Goal: Task Accomplishment & Management: Manage account settings

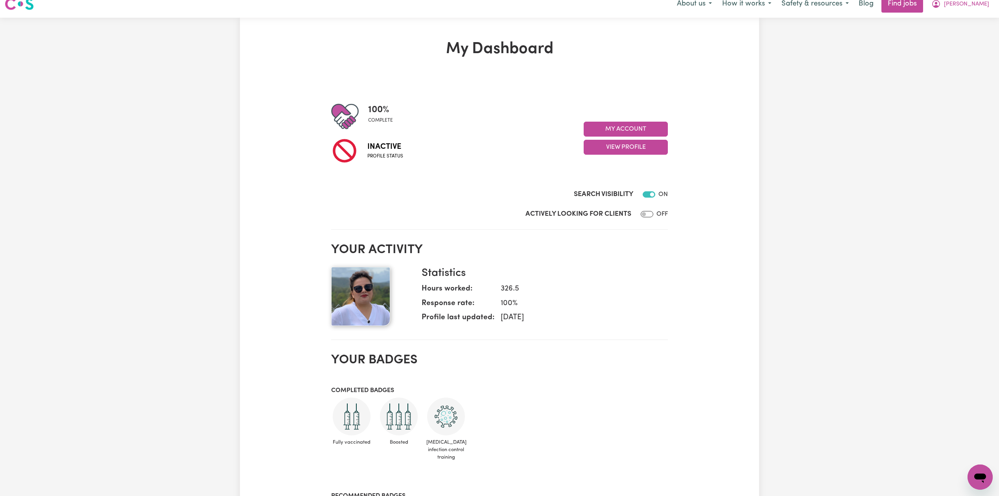
scroll to position [62, 0]
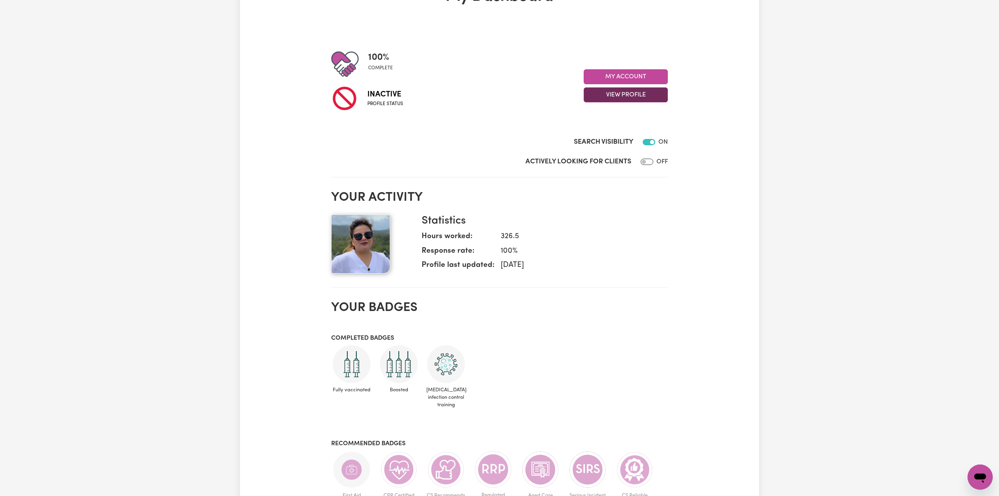
click at [635, 97] on button "View Profile" at bounding box center [626, 94] width 84 height 15
click at [633, 133] on link "Profile Completeness" at bounding box center [621, 131] width 74 height 16
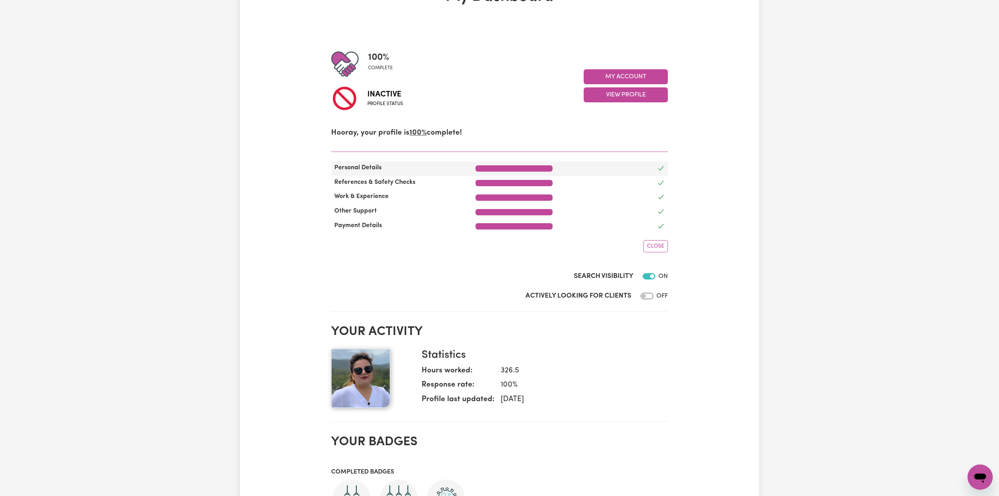
click at [578, 172] on div at bounding box center [614, 168] width 115 height 11
click at [498, 176] on div "References & Safety Checks" at bounding box center [499, 183] width 337 height 15
click at [506, 168] on div at bounding box center [514, 168] width 77 height 6
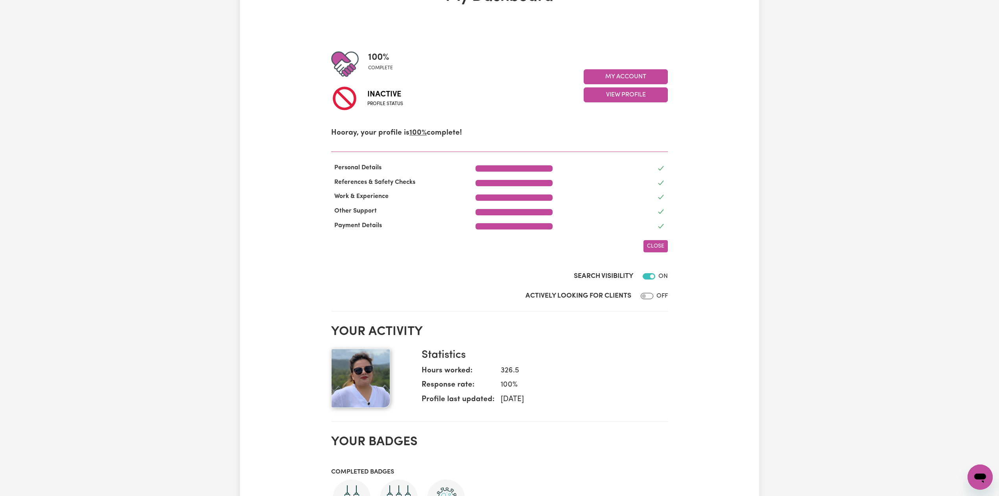
click at [659, 243] on span "Close" at bounding box center [655, 246] width 17 height 6
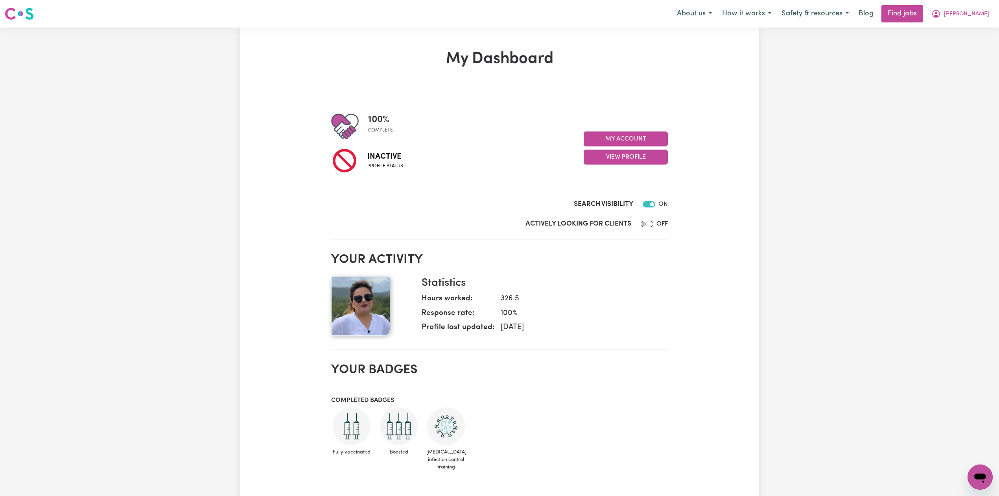
scroll to position [105, 0]
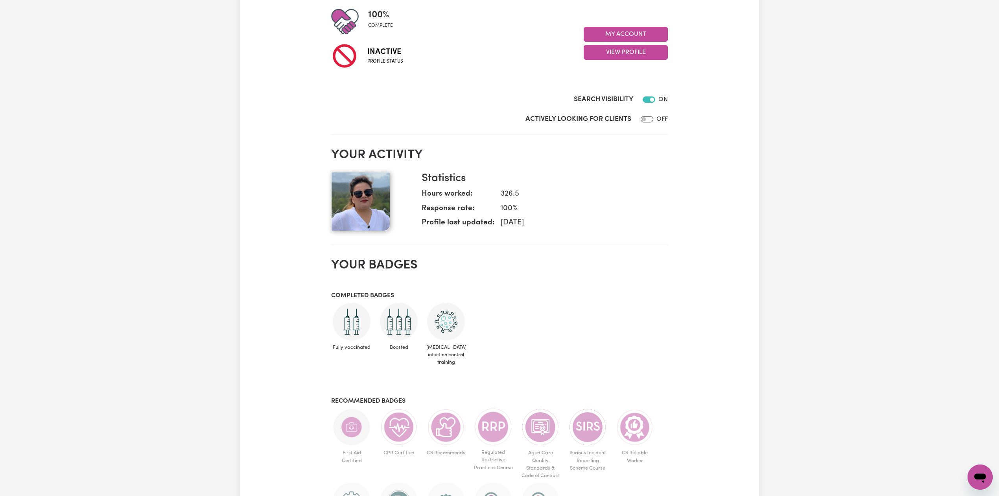
click at [182, 178] on div "My Dashboard 100 % complete Inactive Profile status My Account View Profile Vie…" at bounding box center [499, 281] width 999 height 717
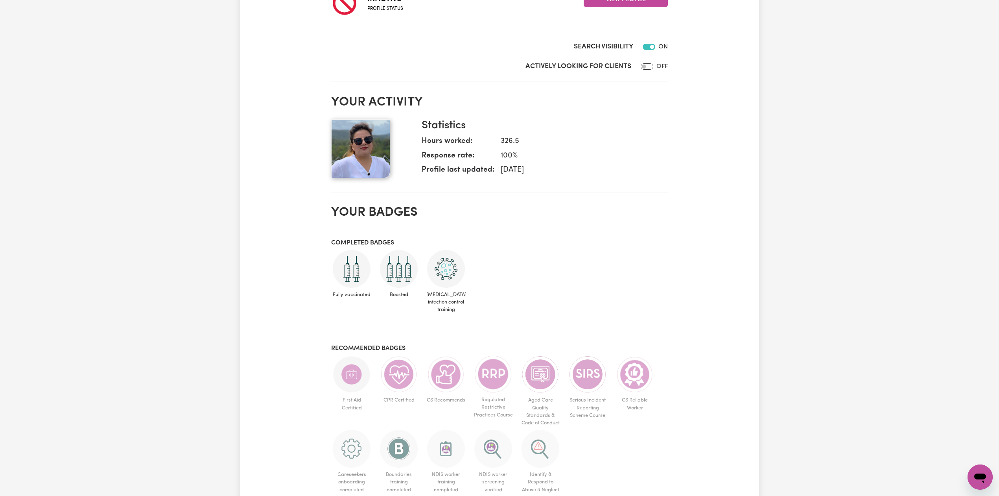
scroll to position [0, 0]
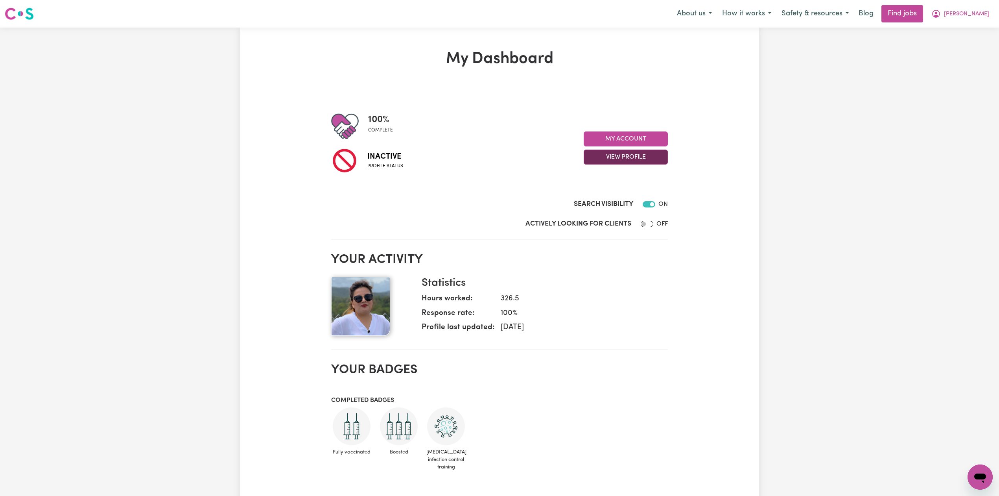
click at [618, 155] on button "View Profile" at bounding box center [626, 157] width 84 height 15
click at [612, 178] on link "View Profile" at bounding box center [621, 177] width 74 height 16
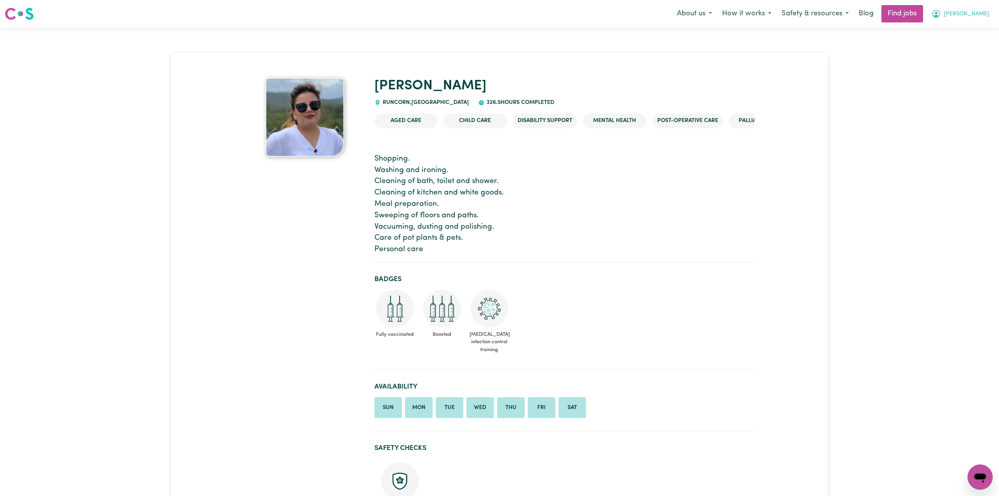
click at [972, 15] on button "[PERSON_NAME]" at bounding box center [961, 14] width 68 height 17
click at [938, 61] on link "Logout" at bounding box center [963, 60] width 62 height 15
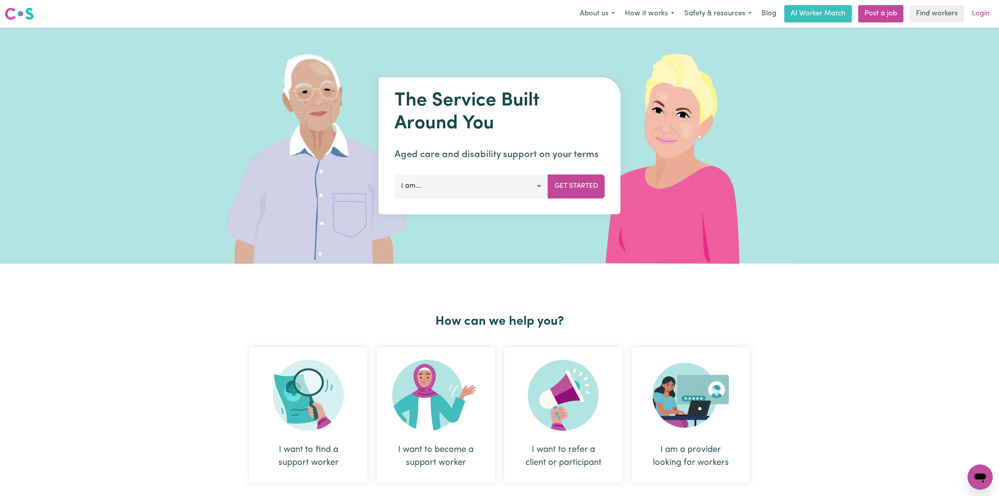
click at [980, 9] on link "Login" at bounding box center [980, 13] width 27 height 17
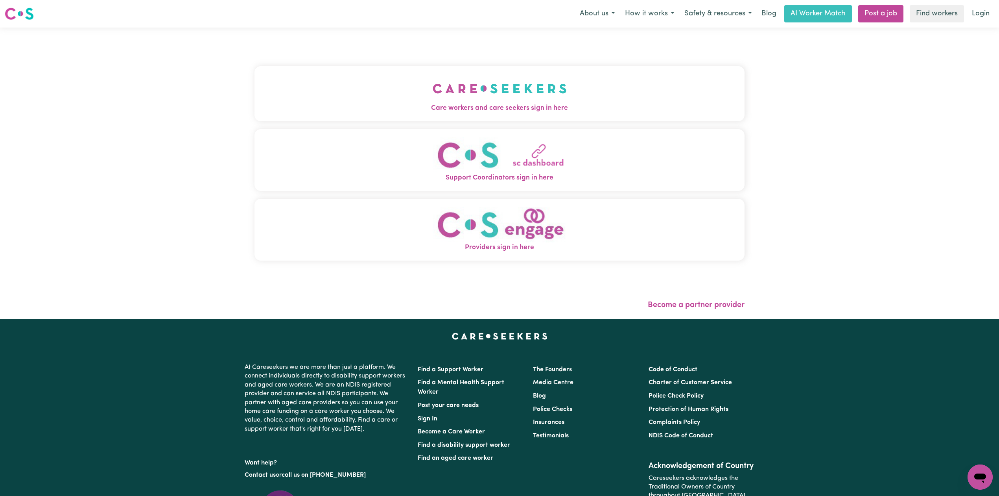
click at [412, 43] on div "Care workers and care seekers sign in here Support Coordinators sign in here Pr…" at bounding box center [500, 167] width 490 height 248
click at [399, 74] on button "Care workers and care seekers sign in here" at bounding box center [500, 93] width 490 height 55
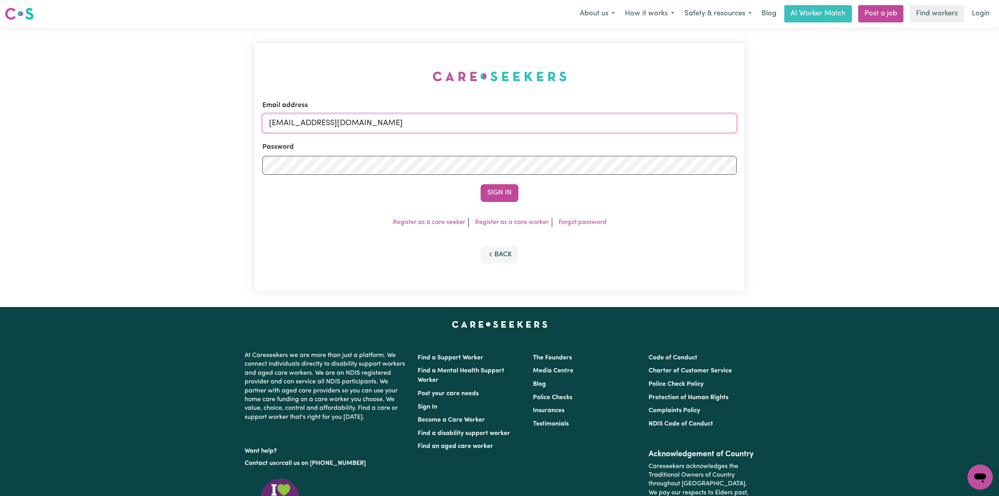
drag, startPoint x: 403, startPoint y: 120, endPoint x: 399, endPoint y: 129, distance: 10.2
click at [403, 120] on input "[EMAIL_ADDRESS][DOMAIN_NAME]" at bounding box center [499, 123] width 474 height 19
drag, startPoint x: 308, startPoint y: 120, endPoint x: 487, endPoint y: 145, distance: 180.7
click at [501, 144] on form "Email address Superuser~[EMAIL_ADDRESS][DOMAIN_NAME] Password Sign In" at bounding box center [499, 151] width 474 height 102
click at [315, 114] on input "Superuser~[EMAIL_ADDRESS][DOMAIN_NAME]" at bounding box center [499, 123] width 474 height 19
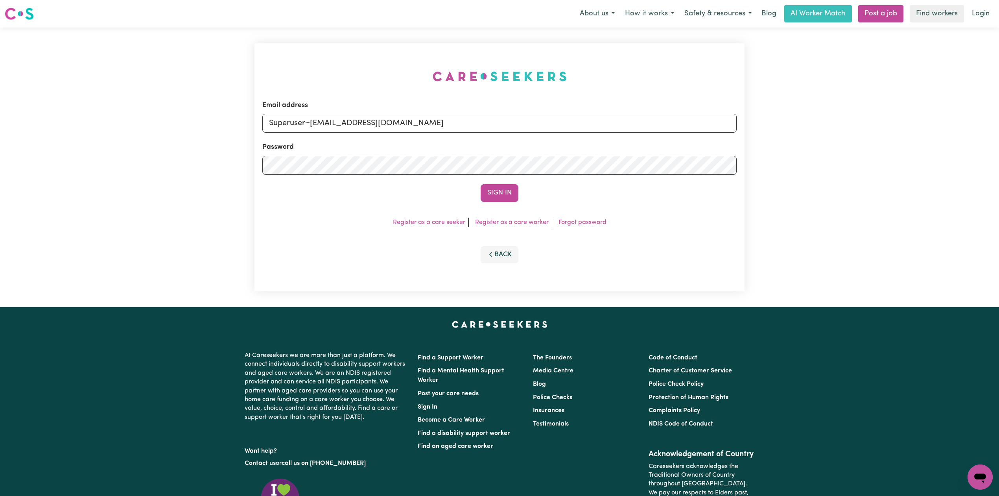
drag, startPoint x: 310, startPoint y: 120, endPoint x: 532, endPoint y: 151, distance: 224.1
click at [532, 151] on form "Email address Superuser~[EMAIL_ADDRESS][DOMAIN_NAME] Password Sign In" at bounding box center [499, 151] width 474 height 102
type input "Superuser~[EMAIL_ADDRESS][DOMAIN_NAME]"
click at [475, 186] on div "Sign In" at bounding box center [499, 192] width 474 height 17
click at [481, 189] on button "Sign In" at bounding box center [500, 192] width 38 height 17
